Goal: Communication & Community: Answer question/provide support

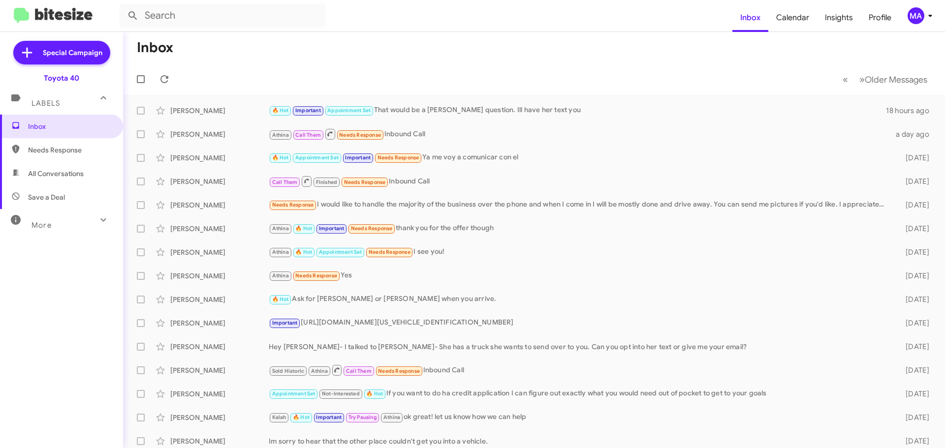
click at [54, 150] on span "Needs Response" at bounding box center [70, 150] width 84 height 10
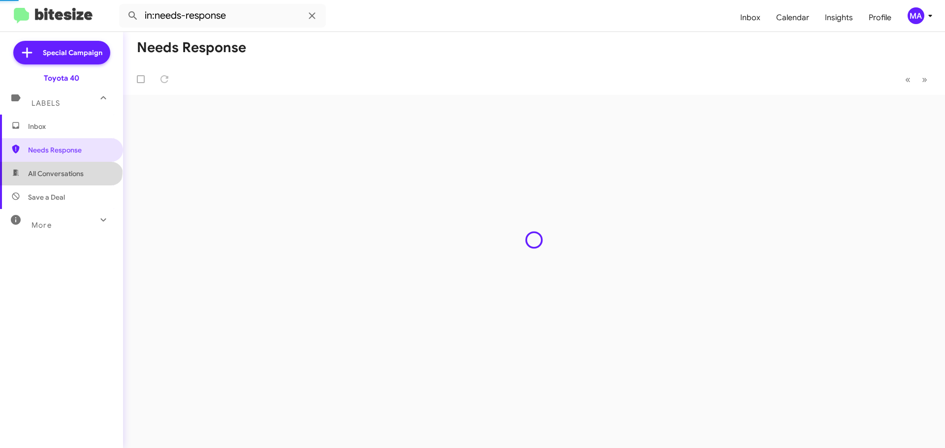
drag, startPoint x: 60, startPoint y: 168, endPoint x: 66, endPoint y: 189, distance: 21.6
click at [60, 170] on span "All Conversations" at bounding box center [61, 174] width 123 height 24
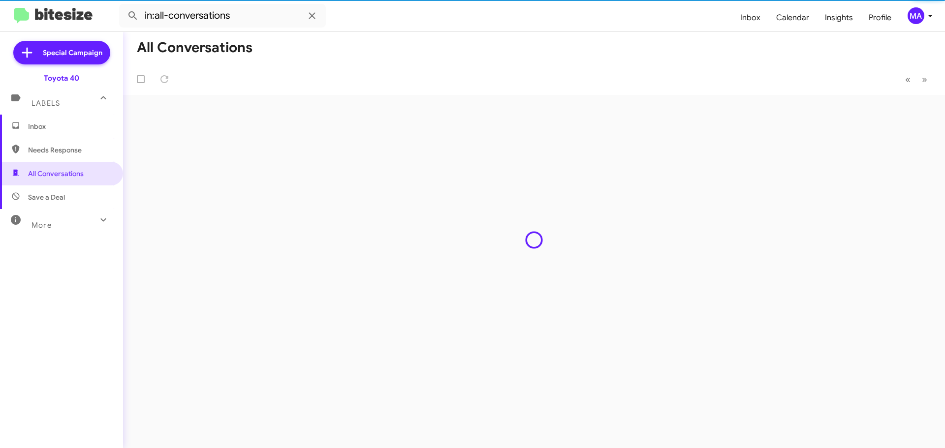
click at [68, 196] on span "Save a Deal" at bounding box center [61, 198] width 123 height 24
type input "in:not-interested"
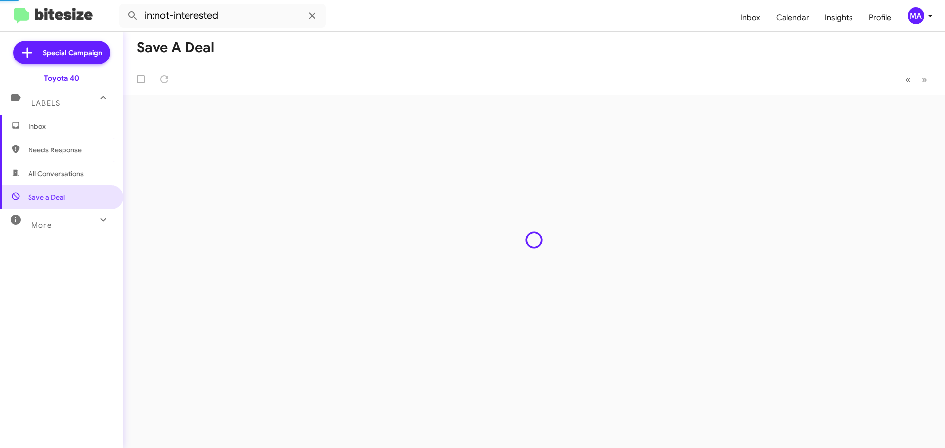
click at [54, 123] on span "Inbox" at bounding box center [70, 127] width 84 height 10
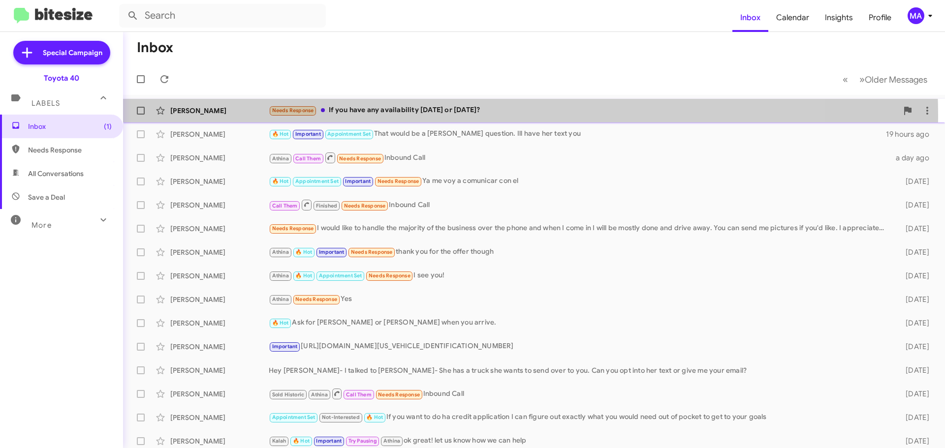
click at [444, 115] on div "Needs Response If you have any availability [DATE] or [DATE]?" at bounding box center [583, 110] width 629 height 11
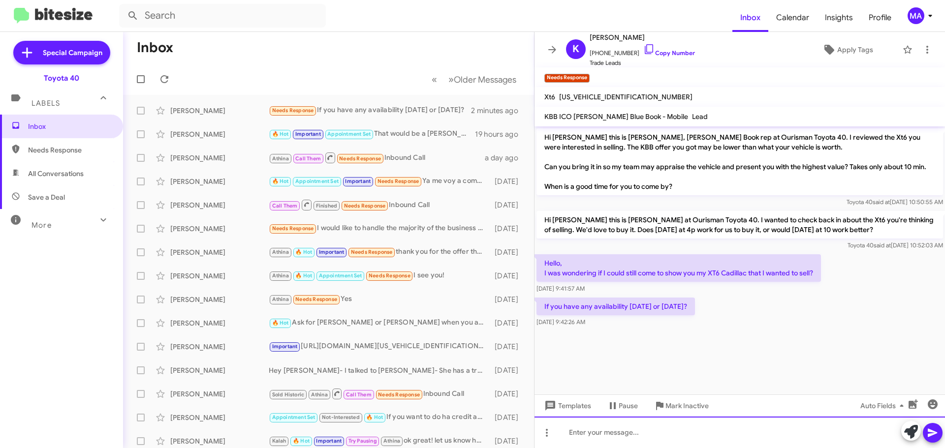
click at [588, 433] on div at bounding box center [739, 432] width 410 height 31
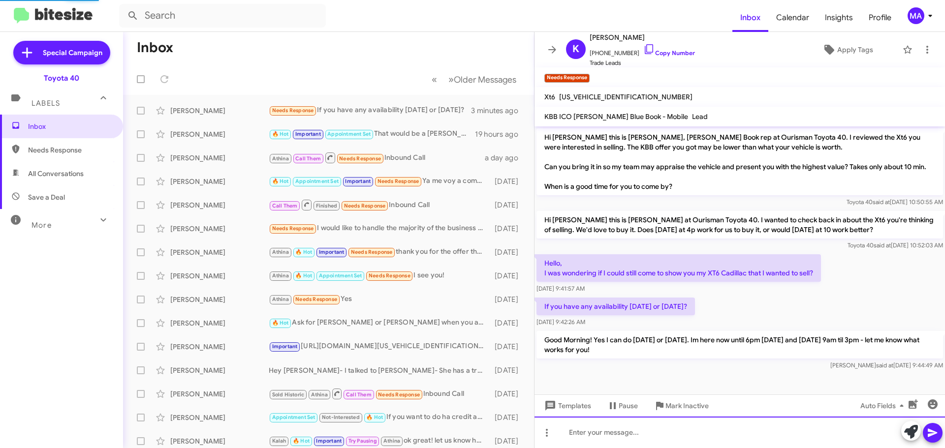
scroll to position [36, 0]
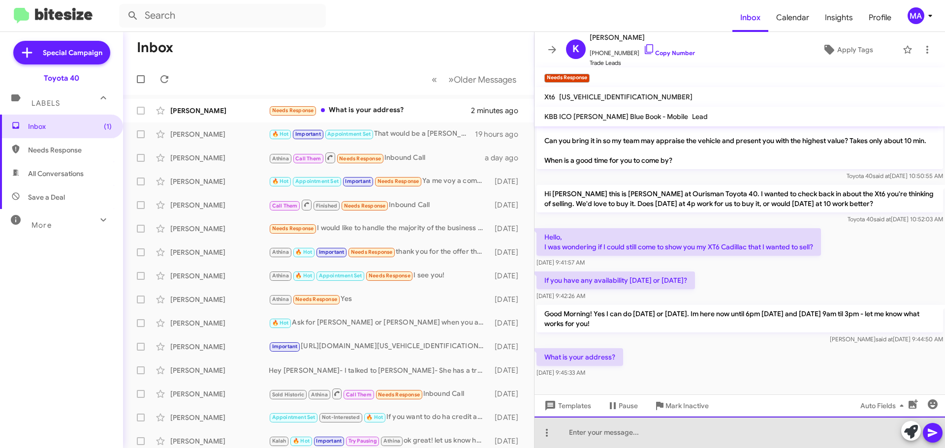
click at [603, 434] on div at bounding box center [739, 432] width 410 height 31
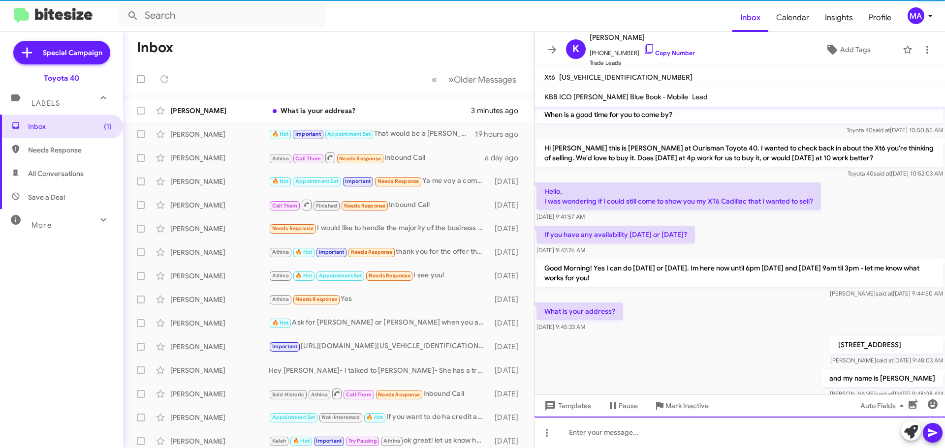
scroll to position [0, 0]
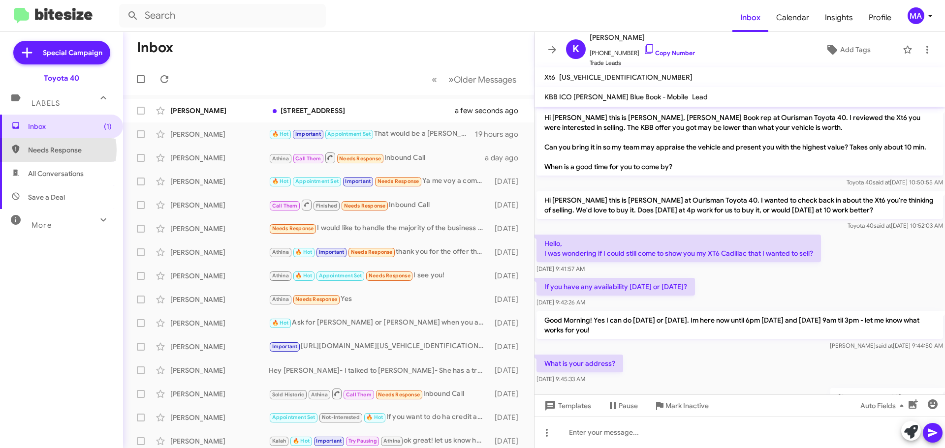
click at [58, 150] on span "Needs Response" at bounding box center [70, 150] width 84 height 10
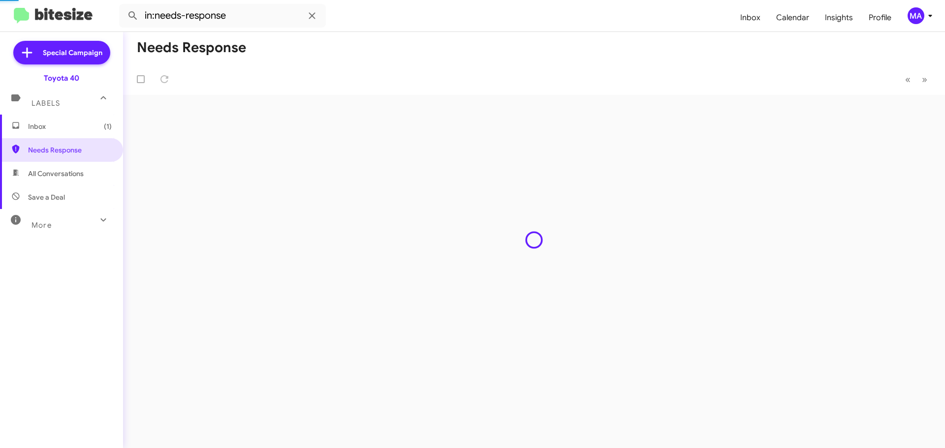
click at [60, 171] on span "All Conversations" at bounding box center [56, 174] width 56 height 10
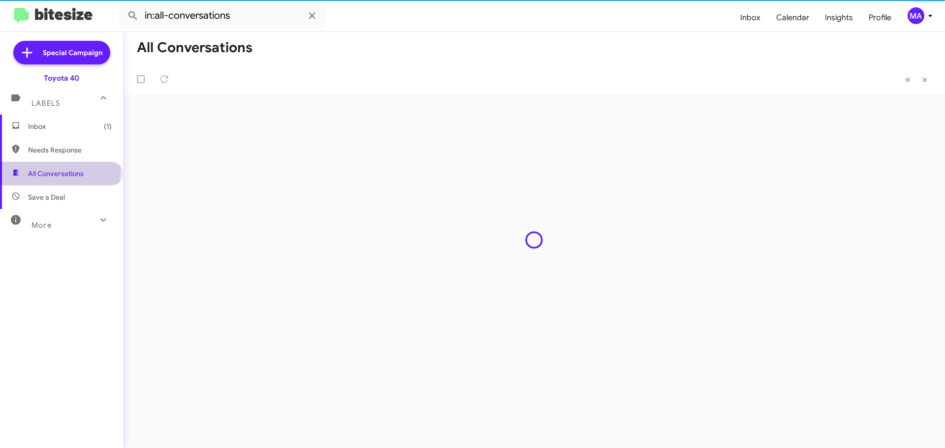
click at [60, 197] on span "Save a Deal" at bounding box center [46, 197] width 37 height 10
type input "in:not-interested"
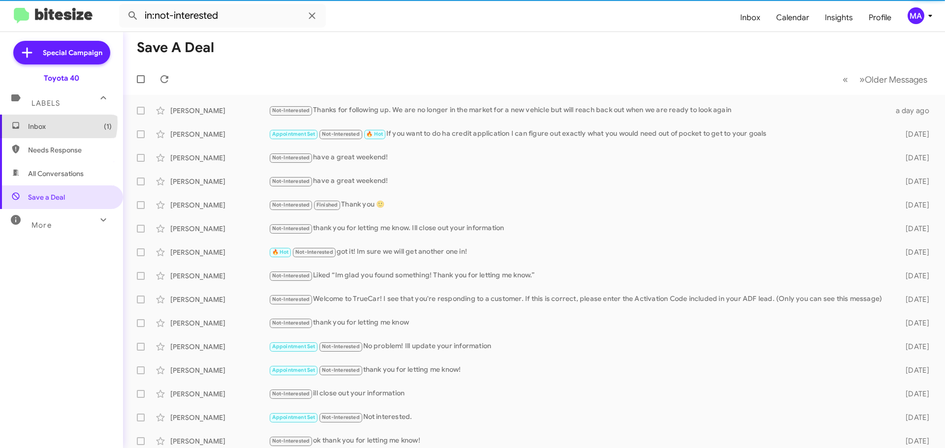
click at [54, 123] on span "Inbox (1)" at bounding box center [70, 127] width 84 height 10
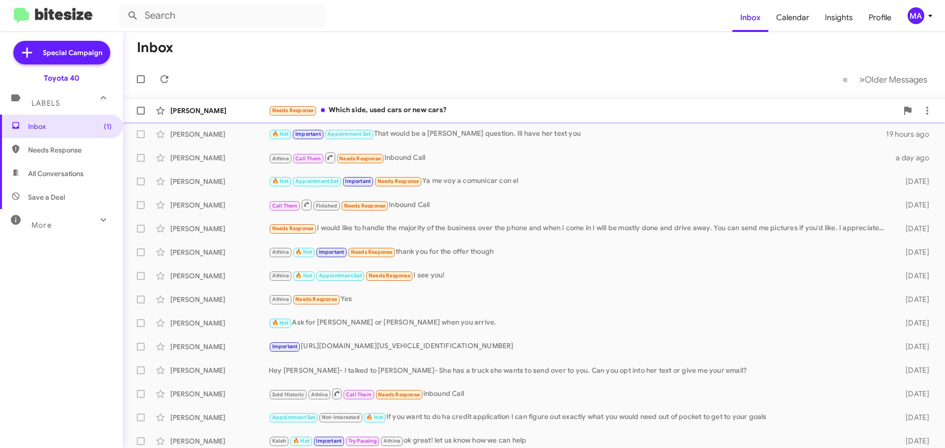
click at [434, 115] on div "Needs Response Which side, used cars or new cars?" at bounding box center [583, 110] width 629 height 11
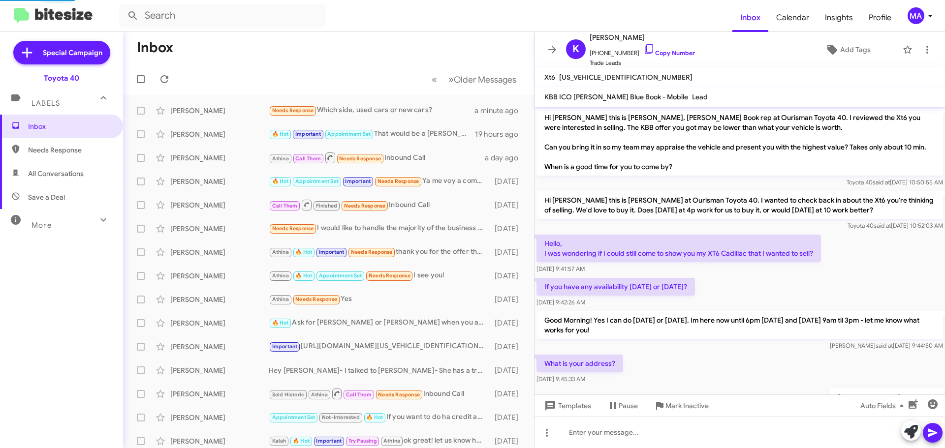
scroll to position [124, 0]
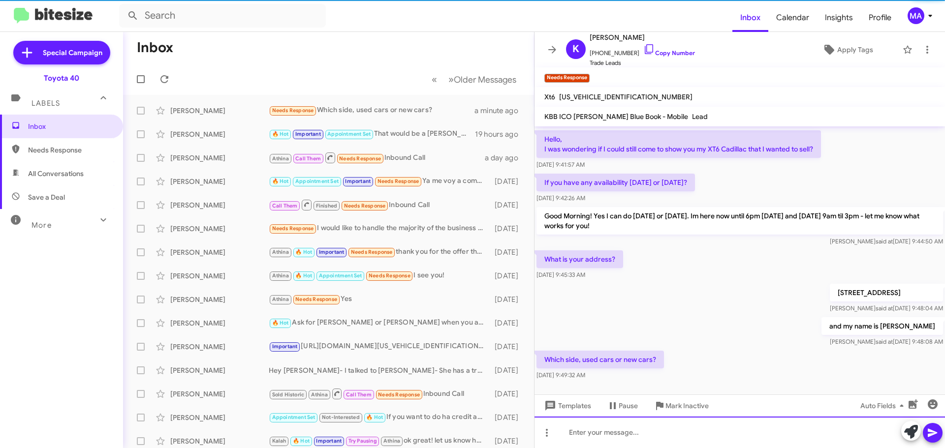
click at [622, 424] on div at bounding box center [739, 432] width 410 height 31
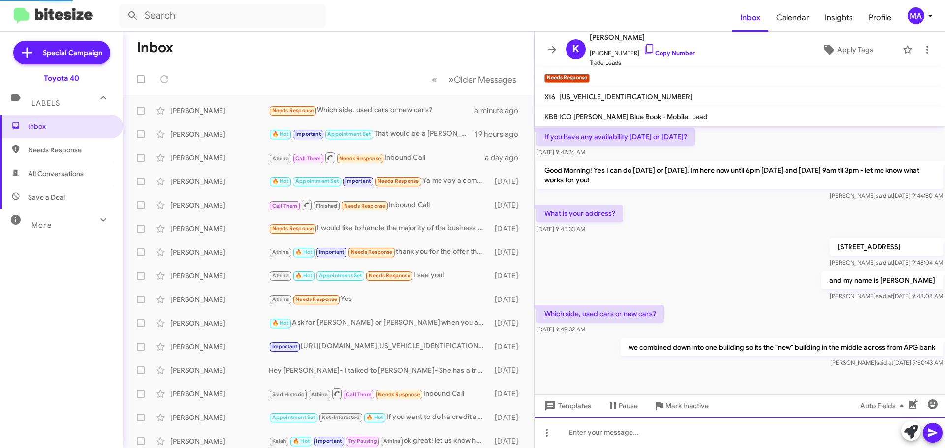
scroll to position [160, 0]
